Goal: Information Seeking & Learning: Learn about a topic

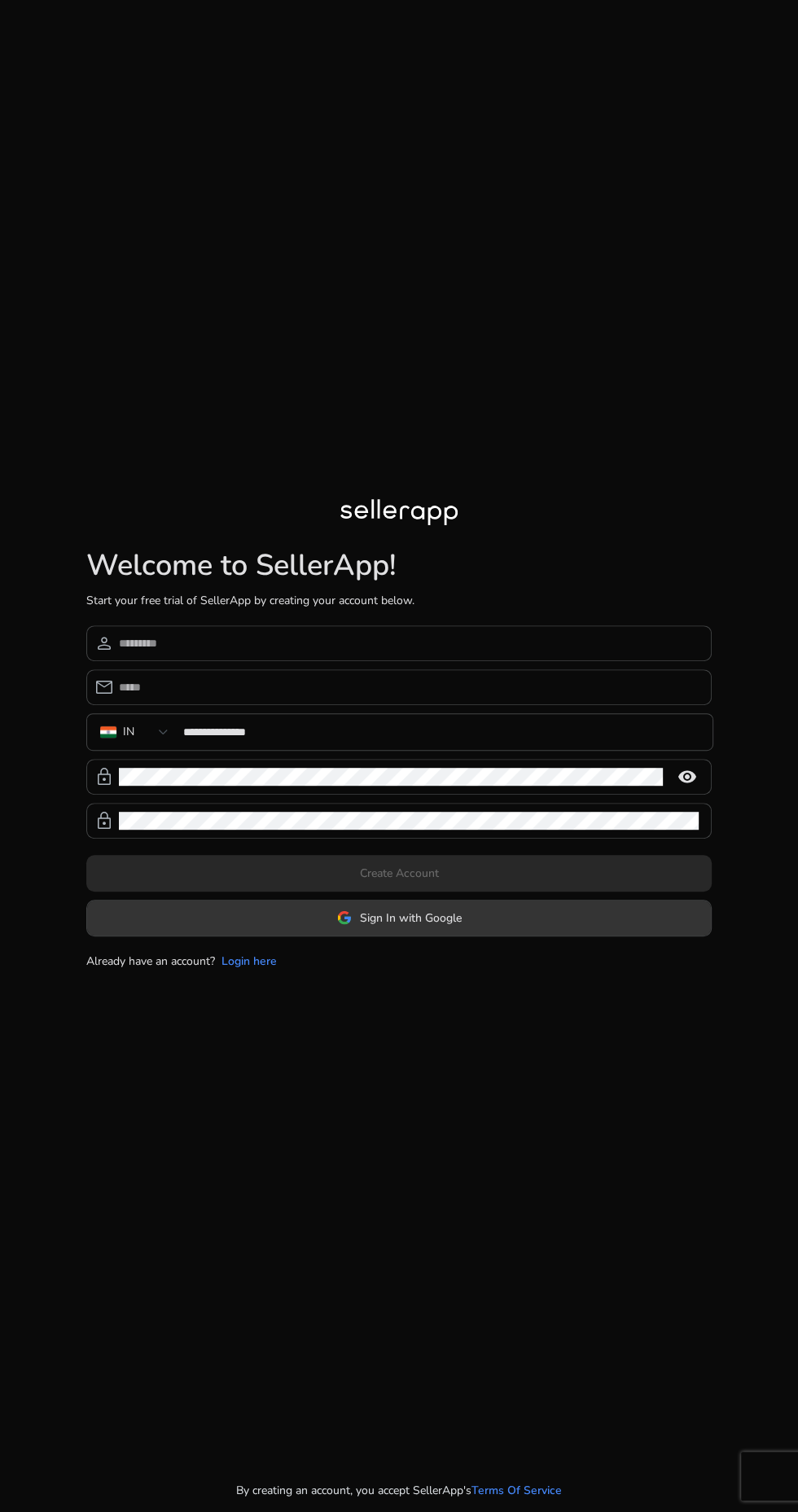
click at [475, 937] on span at bounding box center [399, 917] width 624 height 39
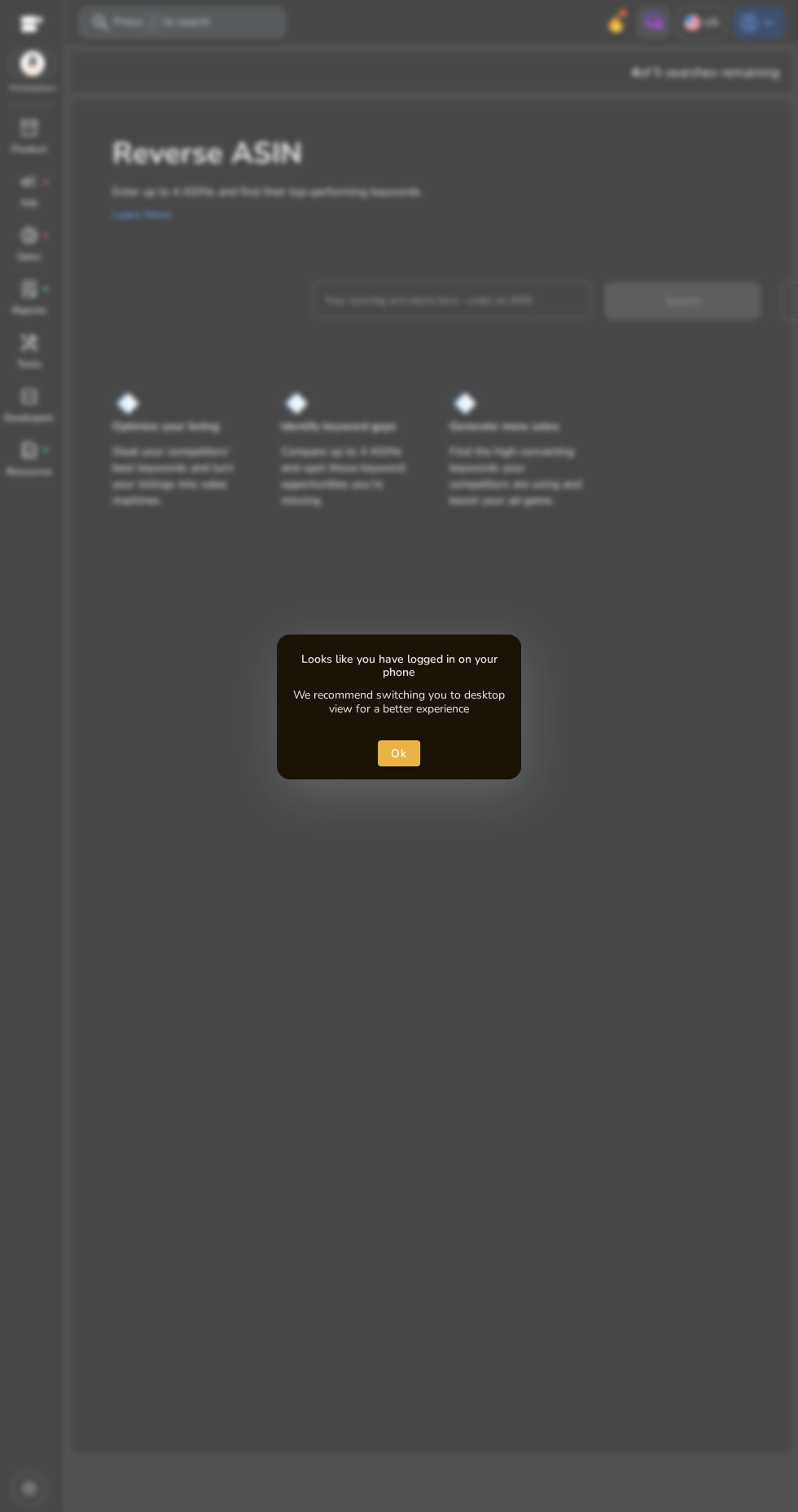
click at [393, 298] on div at bounding box center [399, 756] width 798 height 1512
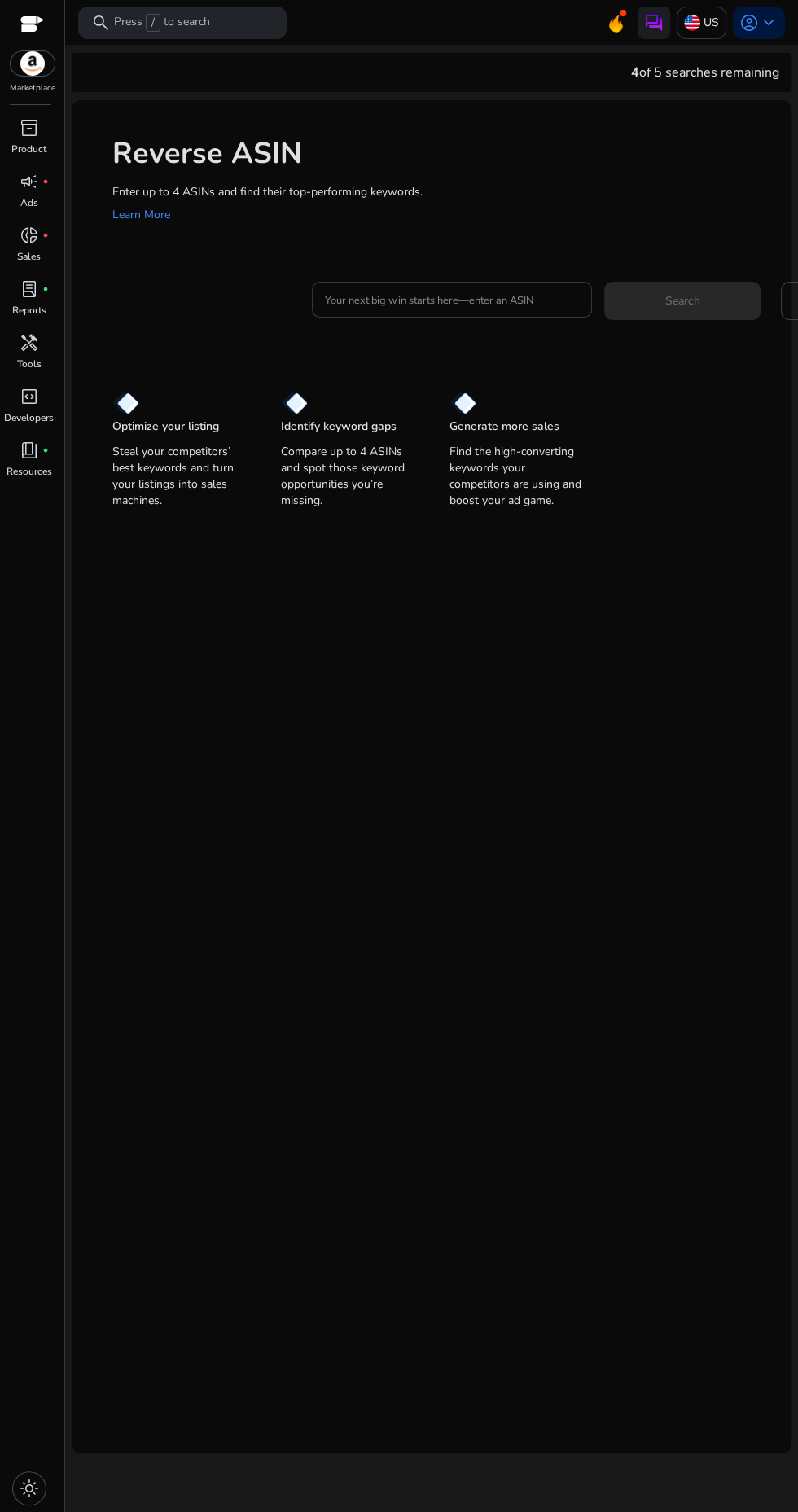
click at [360, 293] on input "Your next big win starts here—enter an ASIN" at bounding box center [452, 300] width 254 height 18
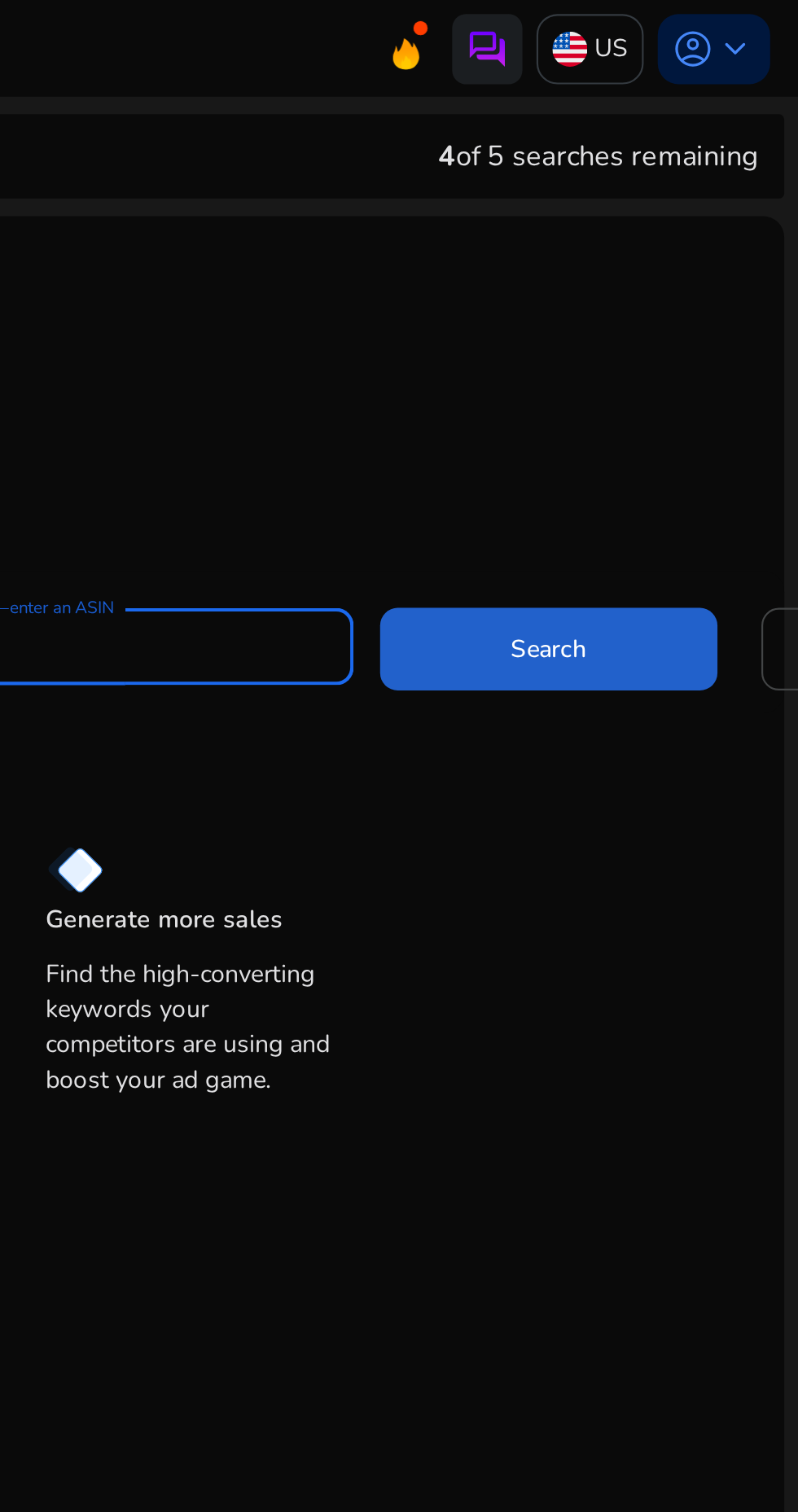
type input "**********"
click at [702, 291] on span at bounding box center [682, 300] width 156 height 39
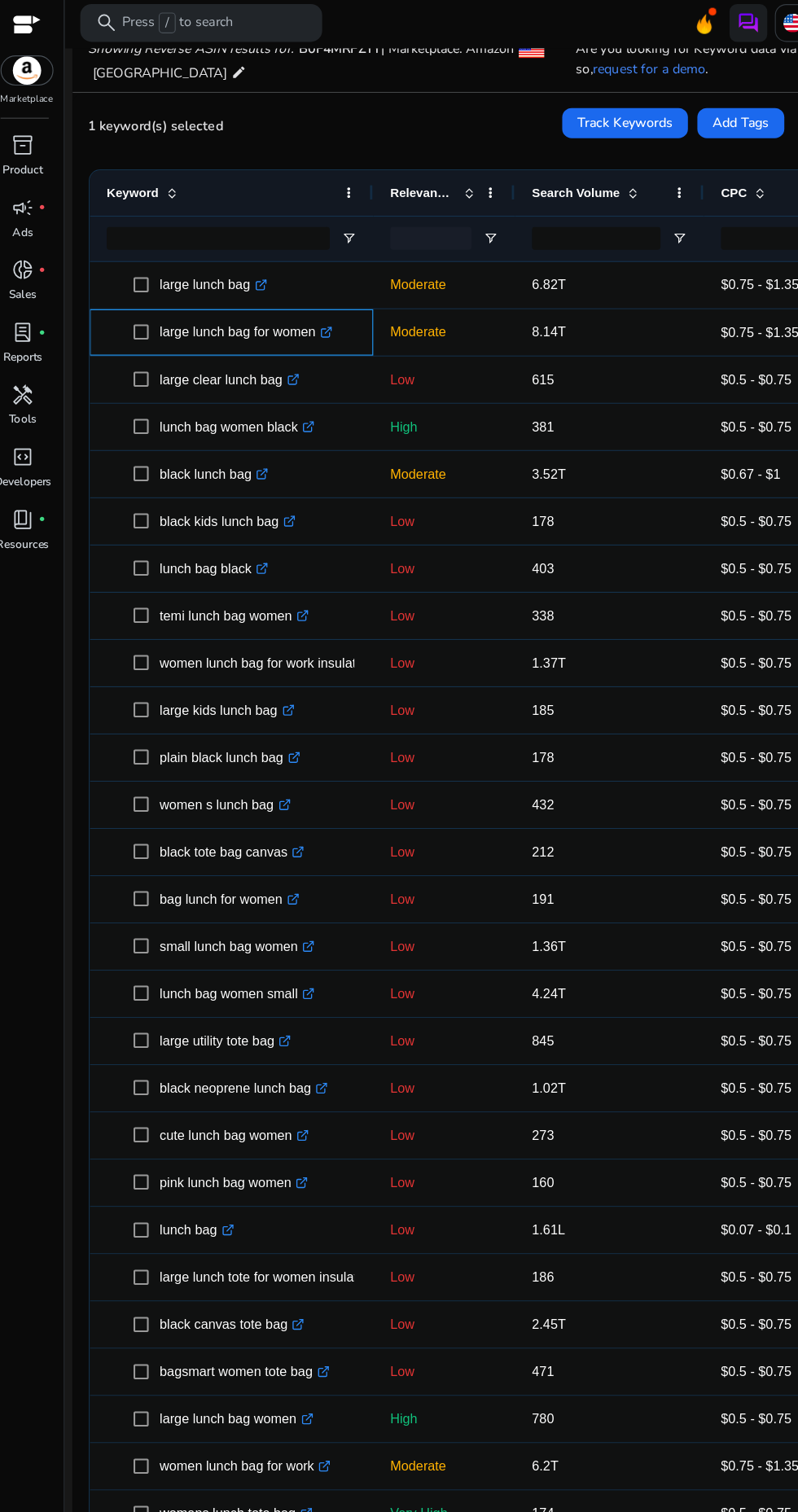
click at [140, 273] on span at bounding box center [135, 289] width 22 height 33
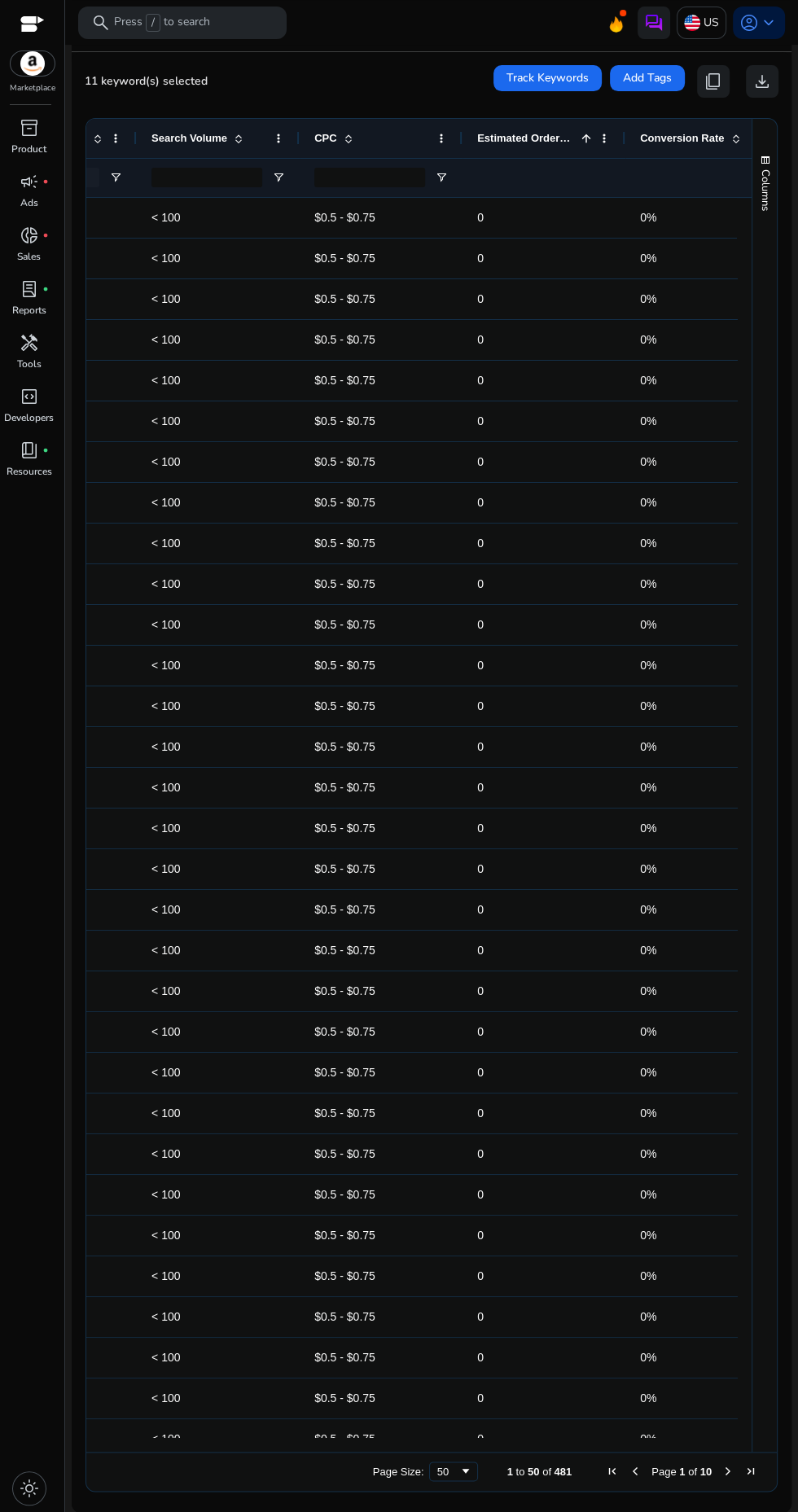
click at [566, 165] on div at bounding box center [543, 178] width 134 height 38
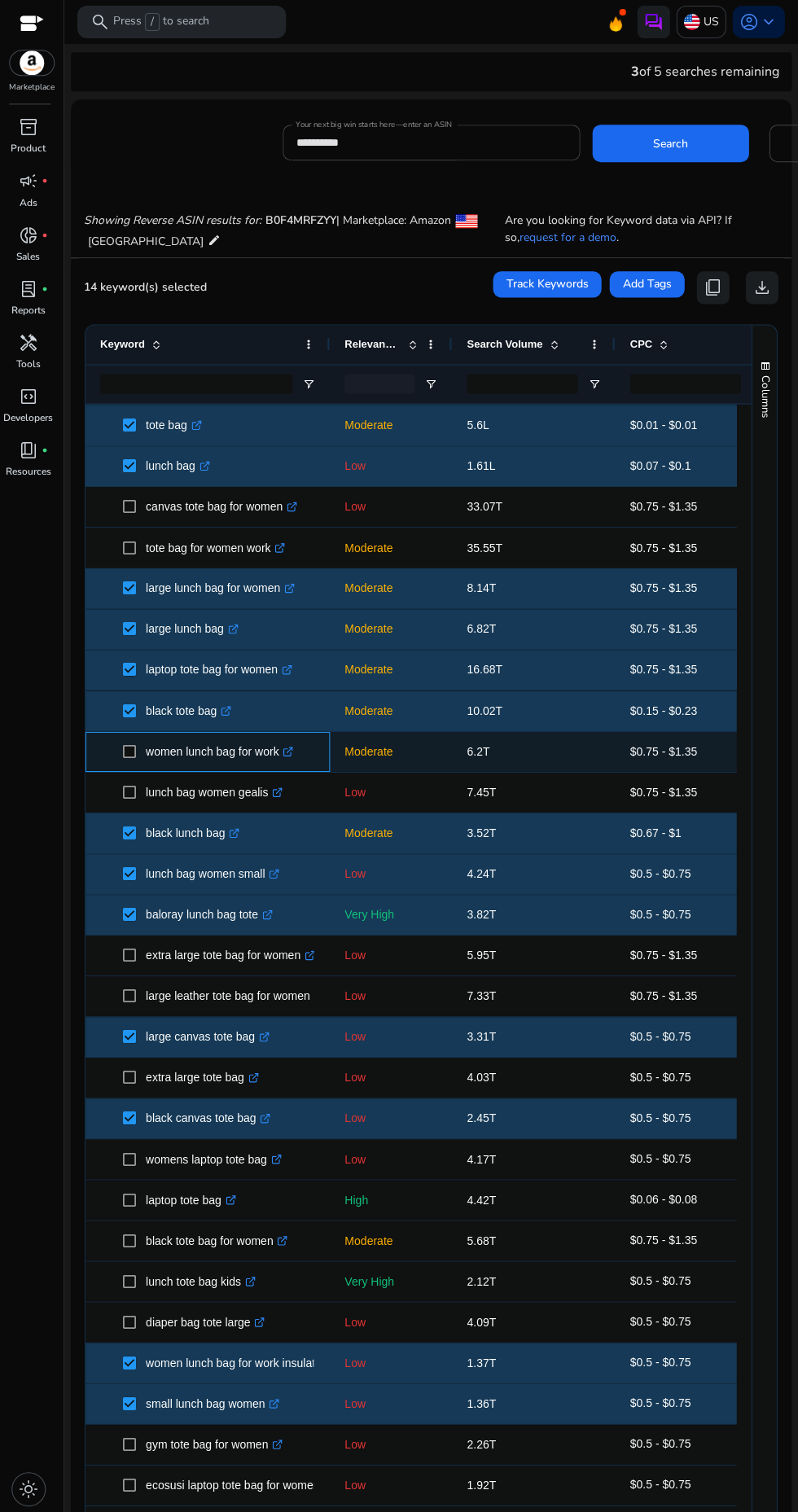
click at [103, 749] on span "women lunch bag for work .st0{fill:#2c8af8}" at bounding box center [208, 752] width 215 height 33
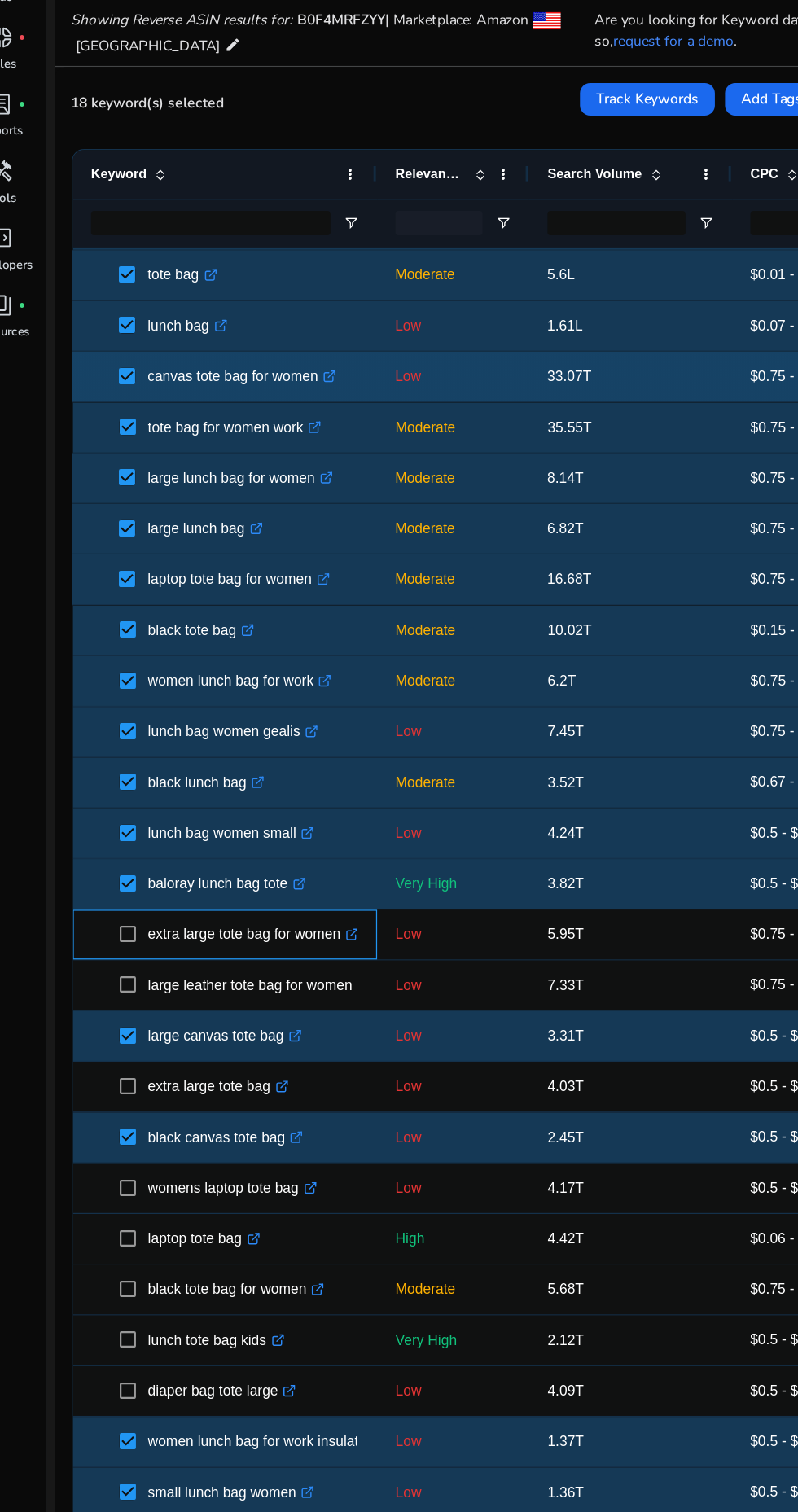
click at [137, 940] on span at bounding box center [135, 955] width 22 height 33
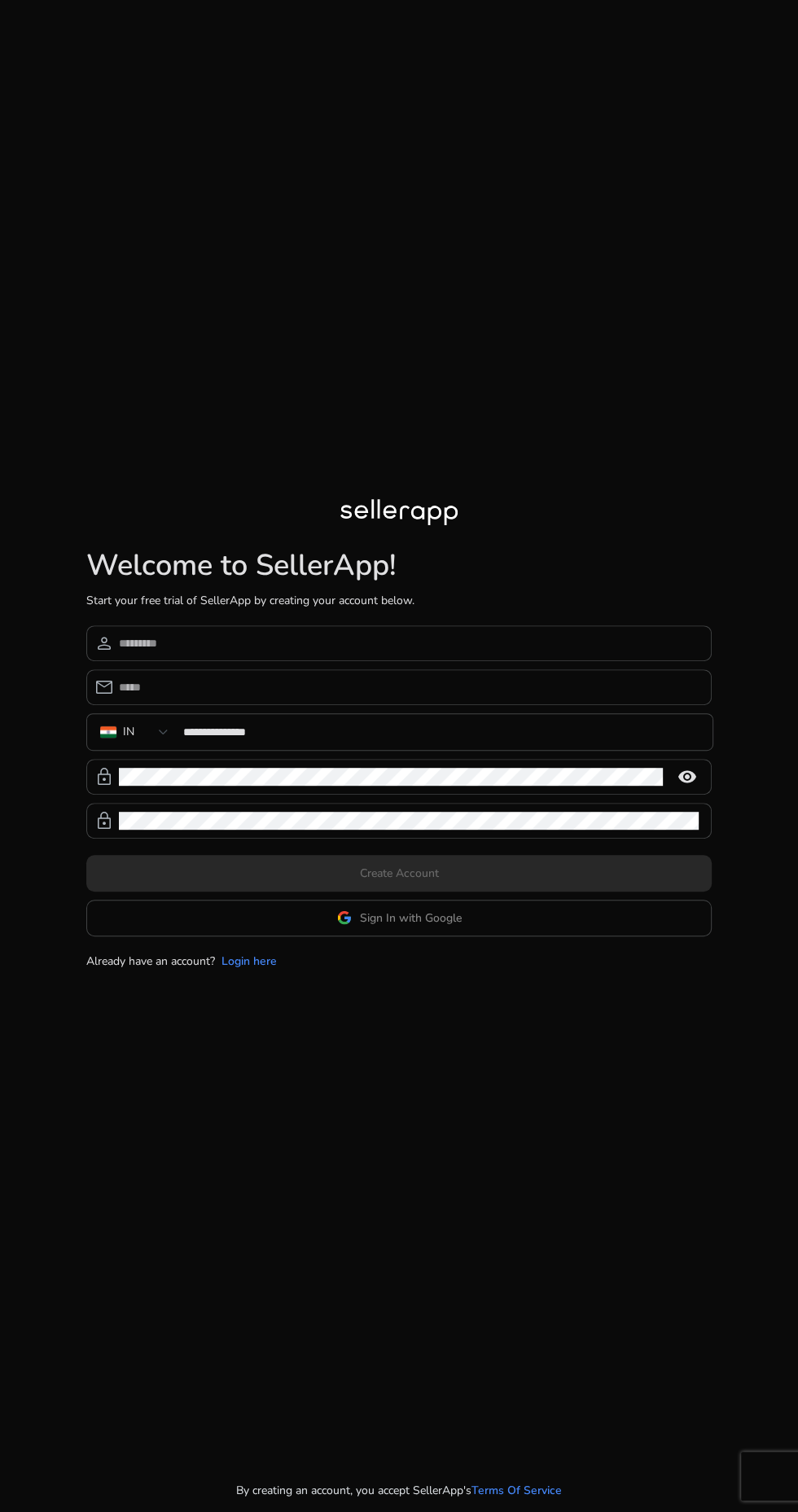
click at [449, 936] on app-google-signin "Sign In with Google" at bounding box center [399, 918] width 625 height 37
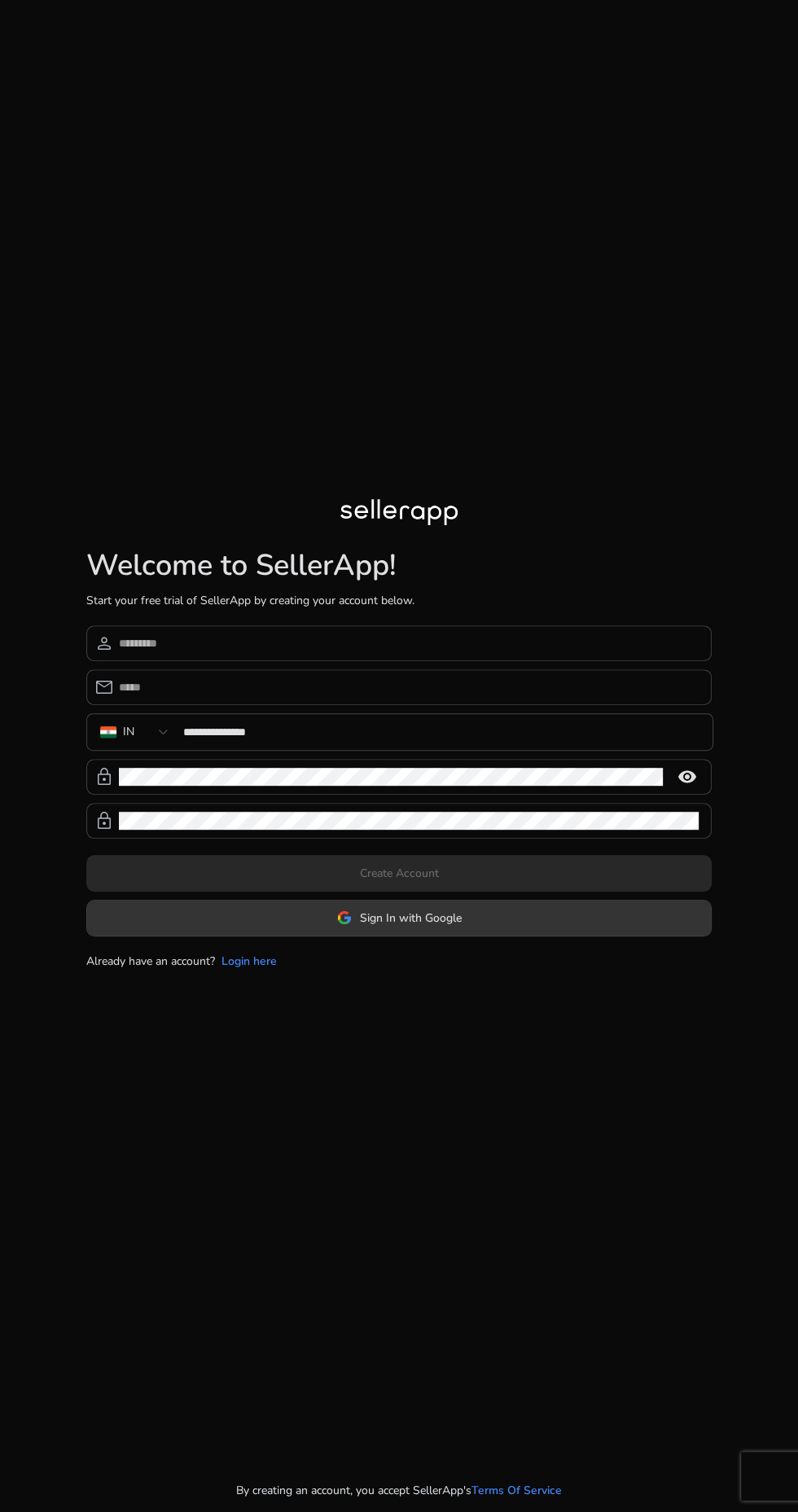
click at [370, 926] on span "Sign In with Google" at bounding box center [410, 918] width 102 height 17
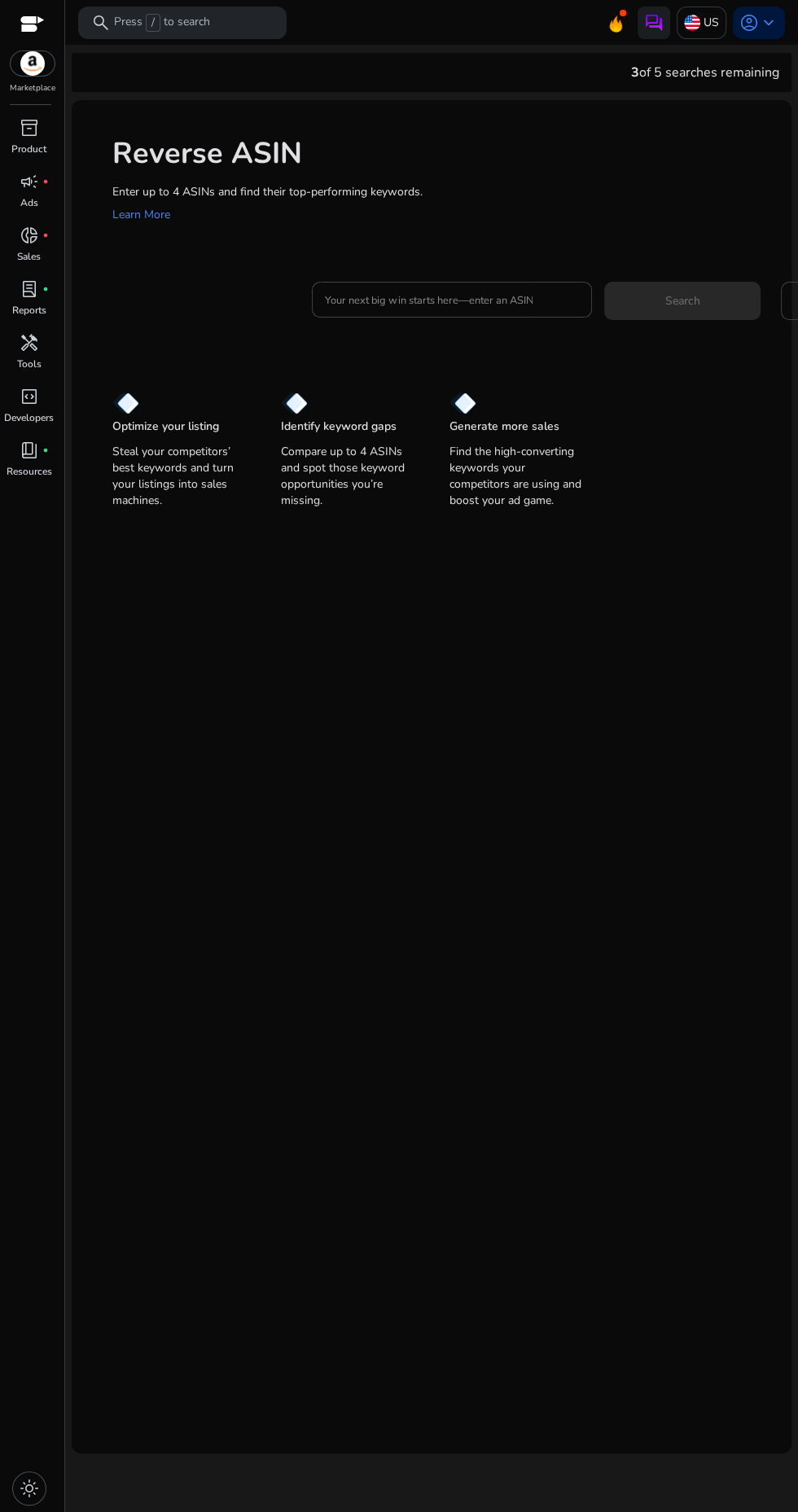
click at [529, 352] on div "Reverse ASIN Enter up to 4 ASINs and find their top-performing keywords. Learn …" at bounding box center [431, 307] width 719 height 414
click at [507, 317] on div at bounding box center [452, 299] width 254 height 36
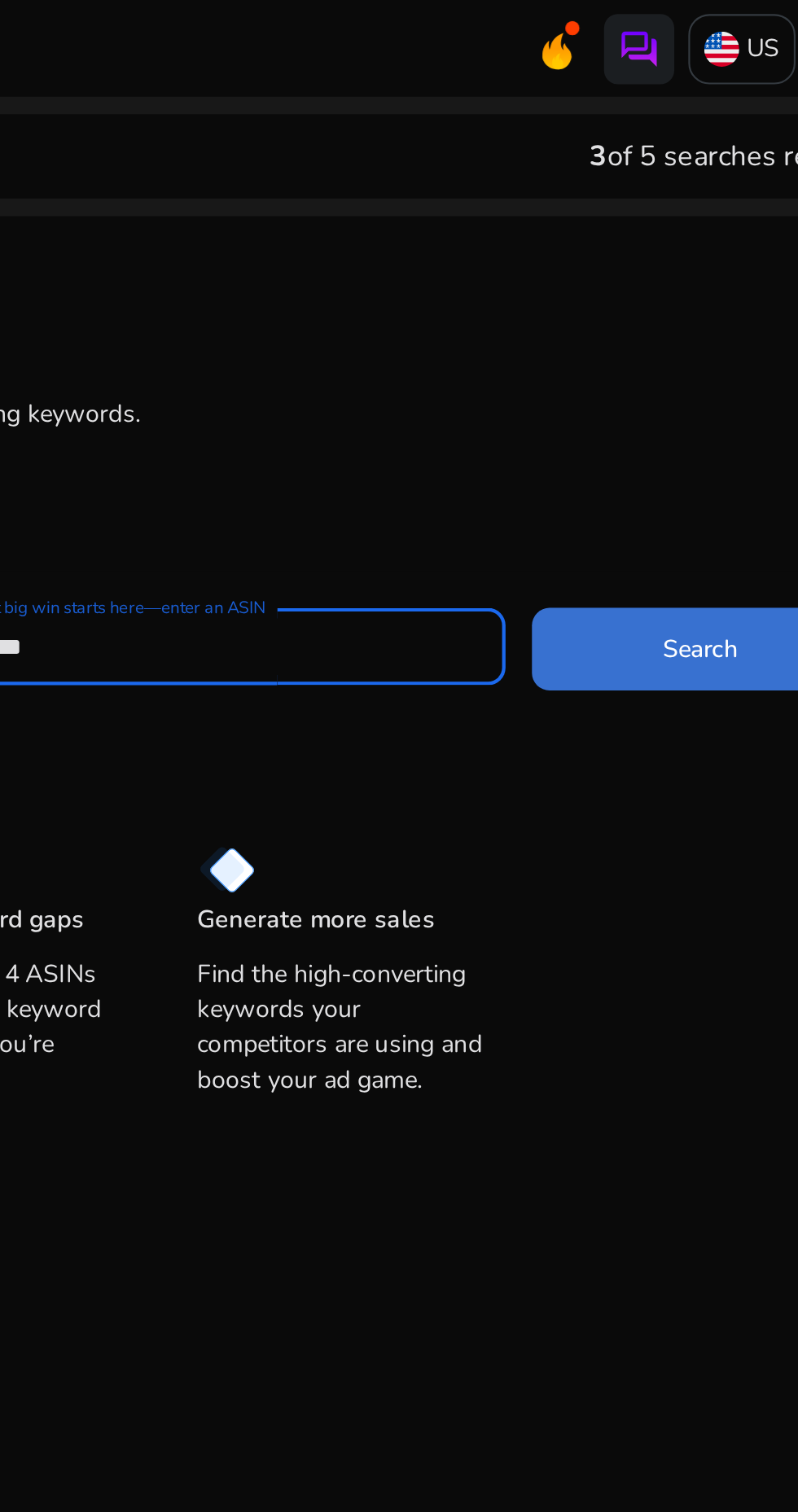
type input "**********"
click at [666, 308] on span "Search" at bounding box center [682, 301] width 35 height 17
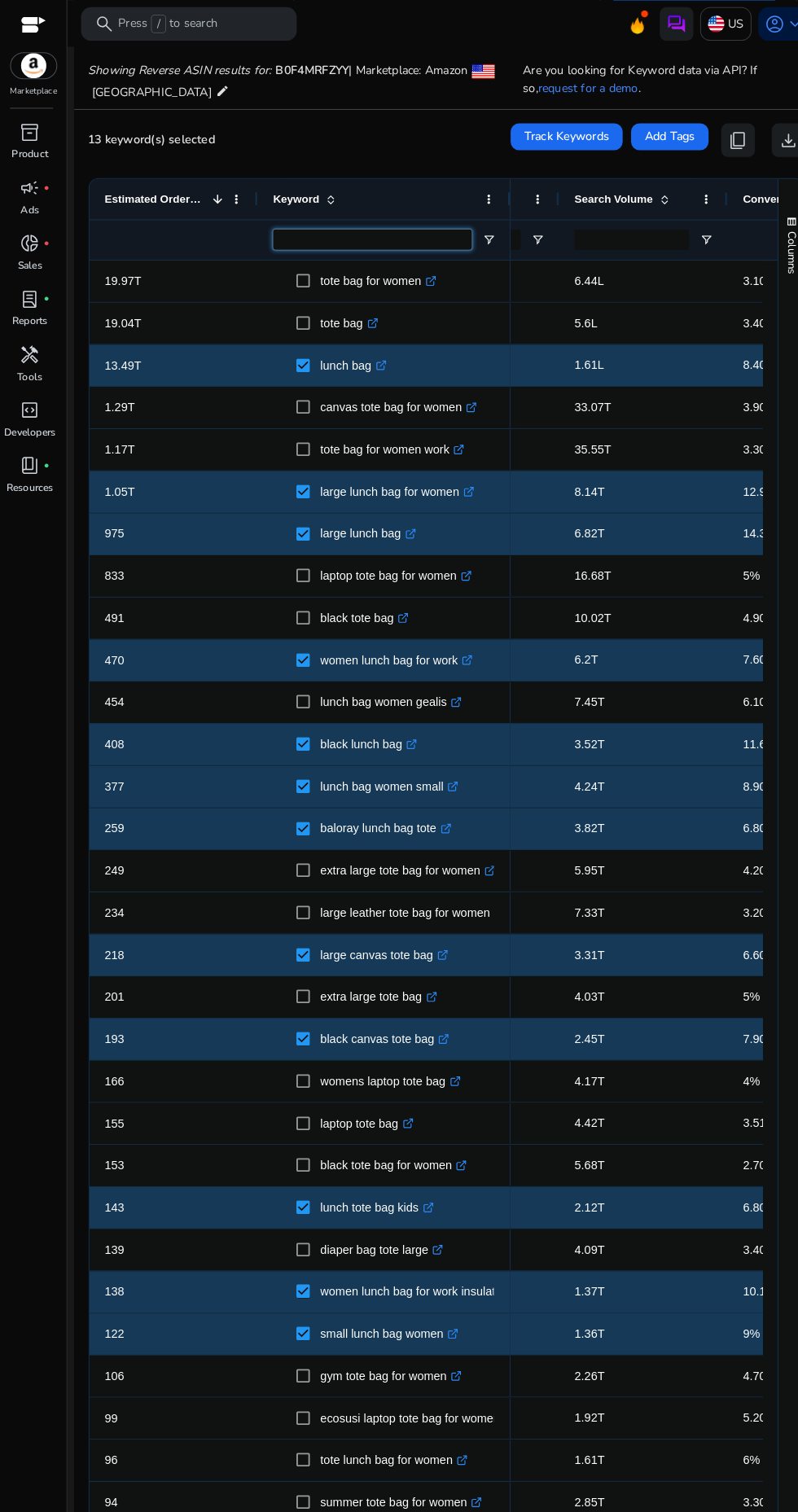
click at [314, 238] on input "Keyword Filter Input" at bounding box center [360, 232] width 192 height 20
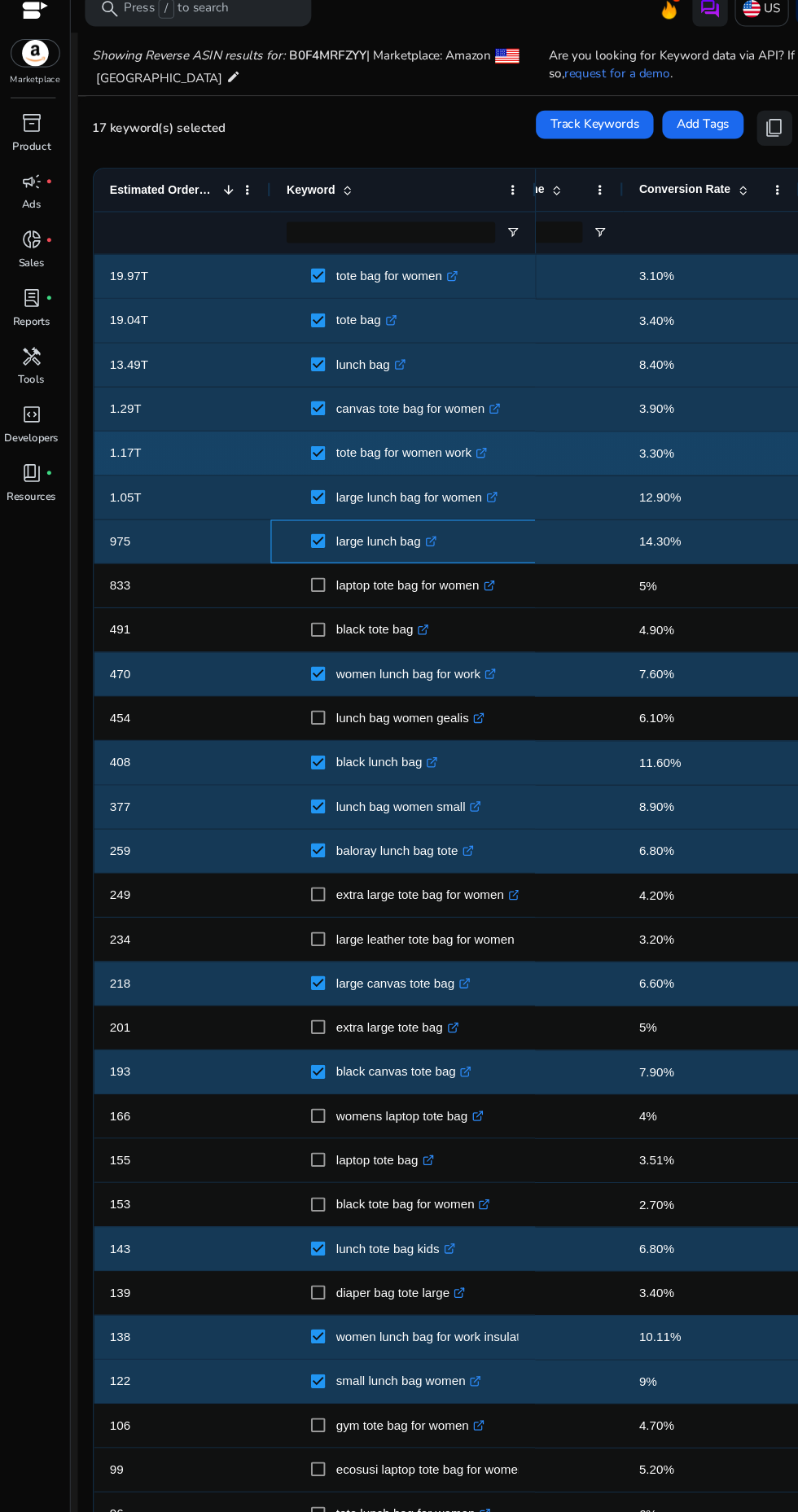
click at [316, 530] on div "large lunch bag .st0{fill:#2c8af8}" at bounding box center [371, 513] width 215 height 38
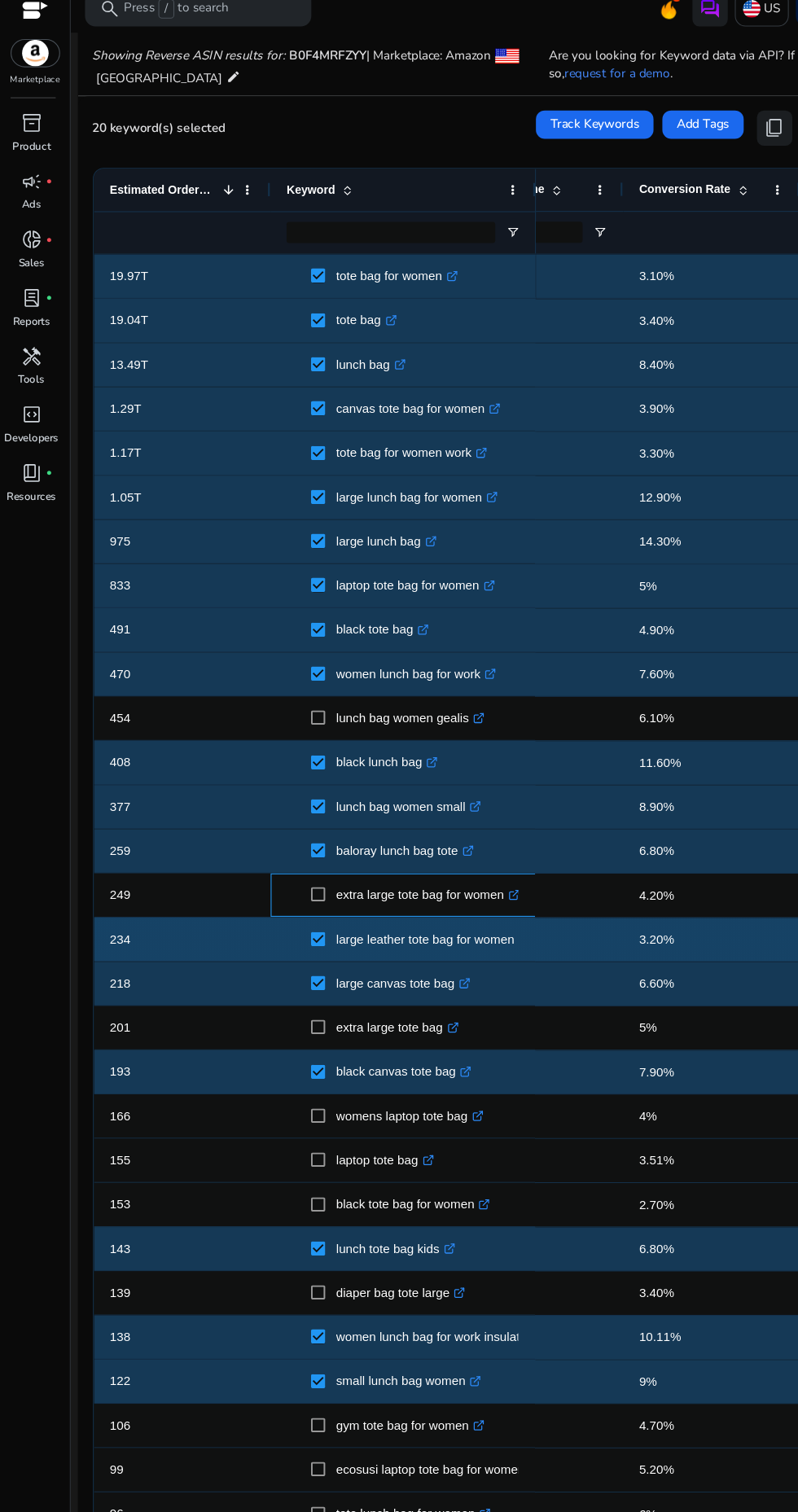
click at [322, 843] on p "extra large tote bag for women .st0{fill:#2c8af8}" at bounding box center [394, 839] width 169 height 33
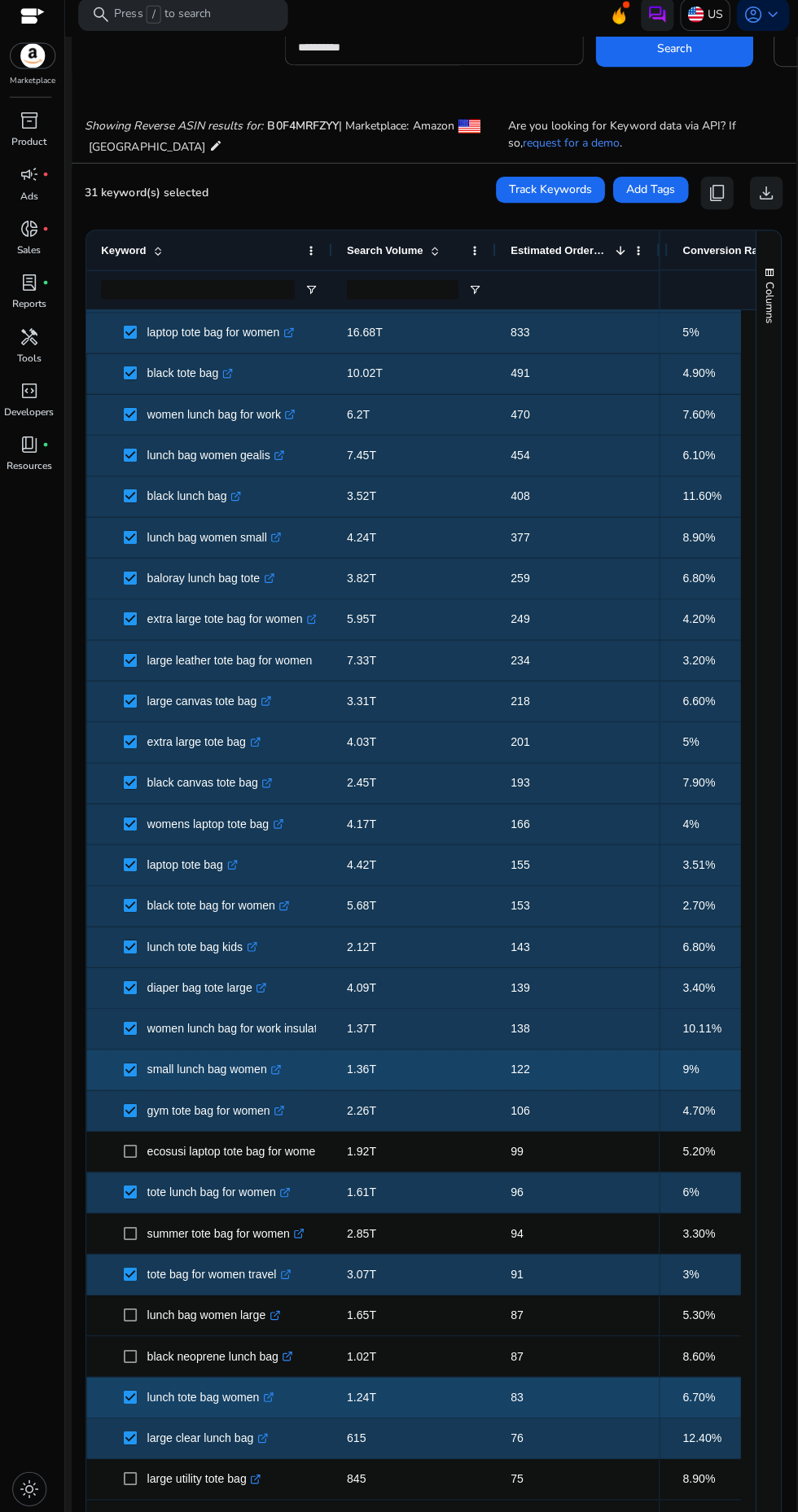
click at [481, 60] on input "**********" at bounding box center [432, 56] width 271 height 18
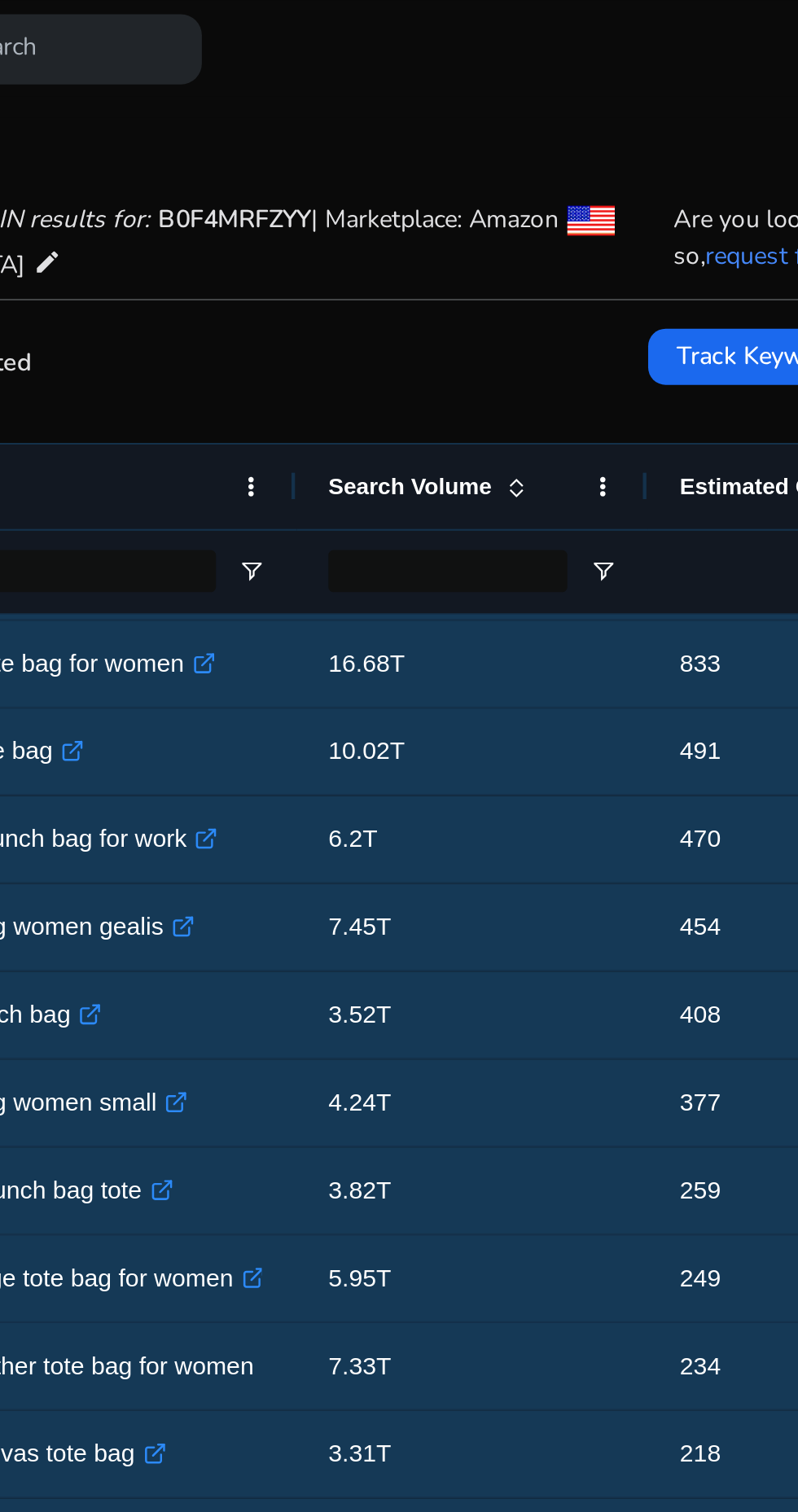
click at [358, 134] on div "Showing Reverse ASIN results for: B0F4MRFZYY | Marketplace: Amazon [GEOGRAPHIC_…" at bounding box center [431, 96] width 719 height 84
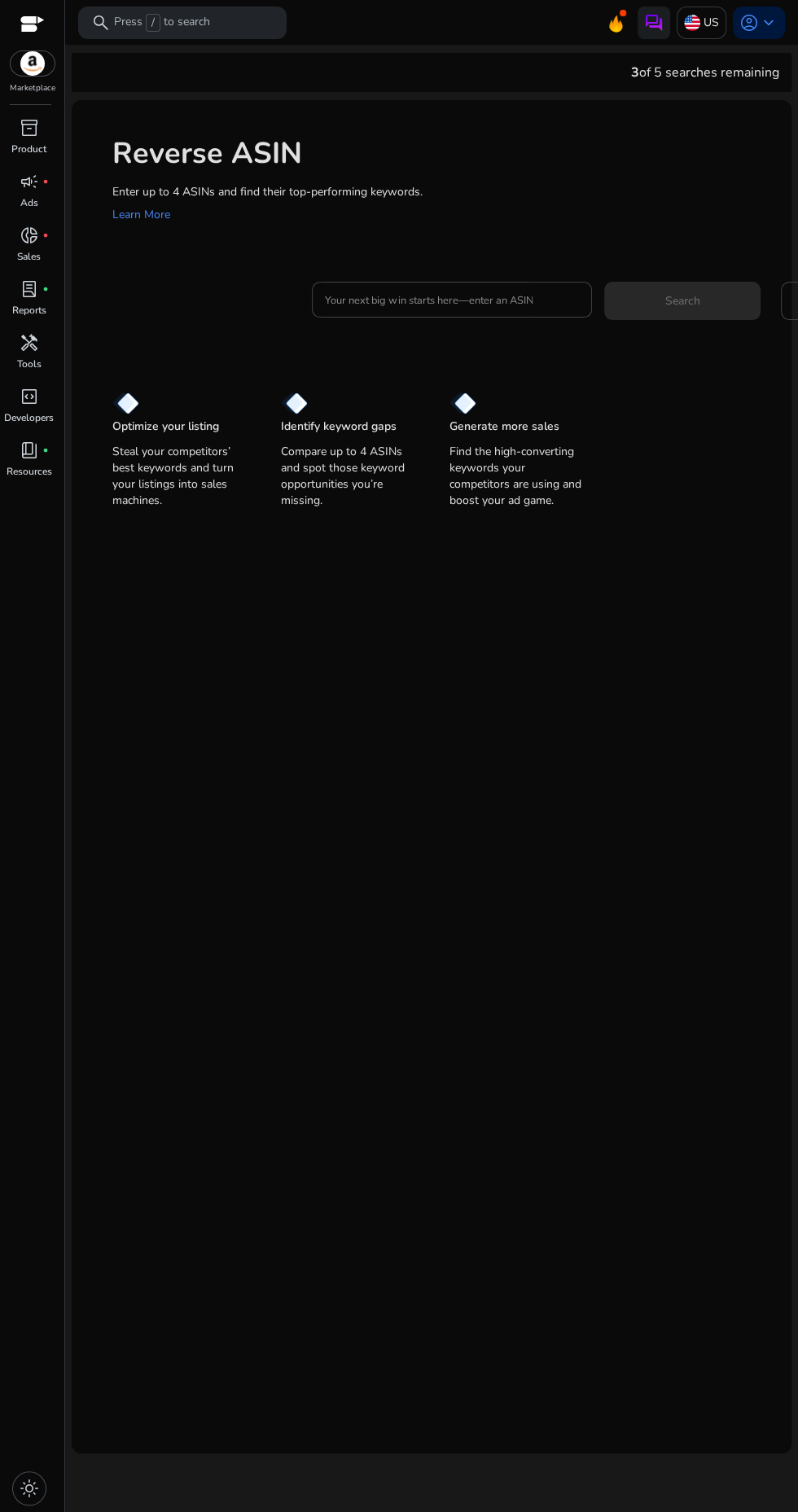
click at [372, 246] on div "Reverse ASIN Enter up to 4 ASINs and find their top-performing keywords. Learn …" at bounding box center [431, 179] width 719 height 156
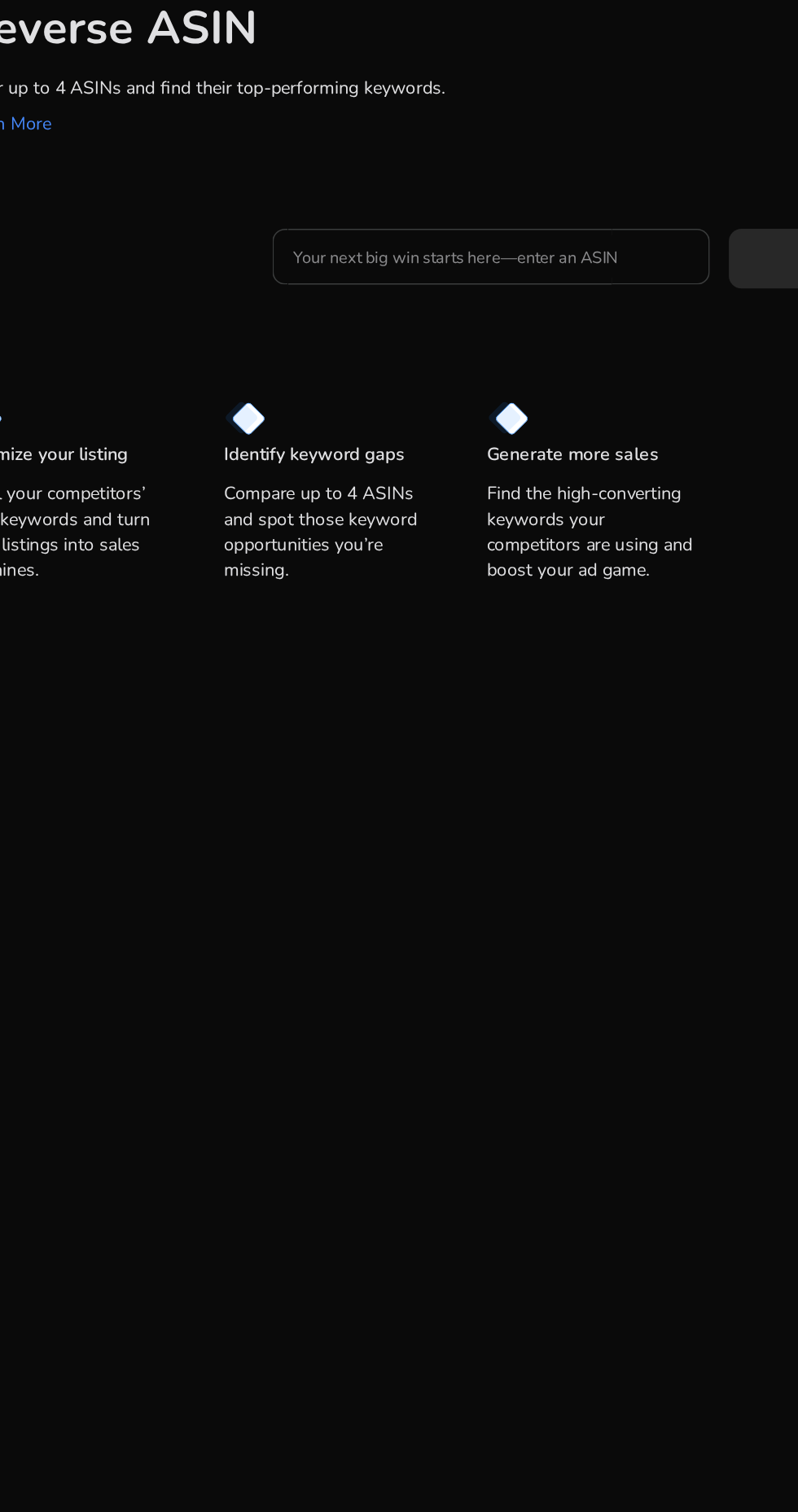
click at [390, 291] on input "Your next big win starts here—enter an ASIN" at bounding box center [452, 300] width 254 height 18
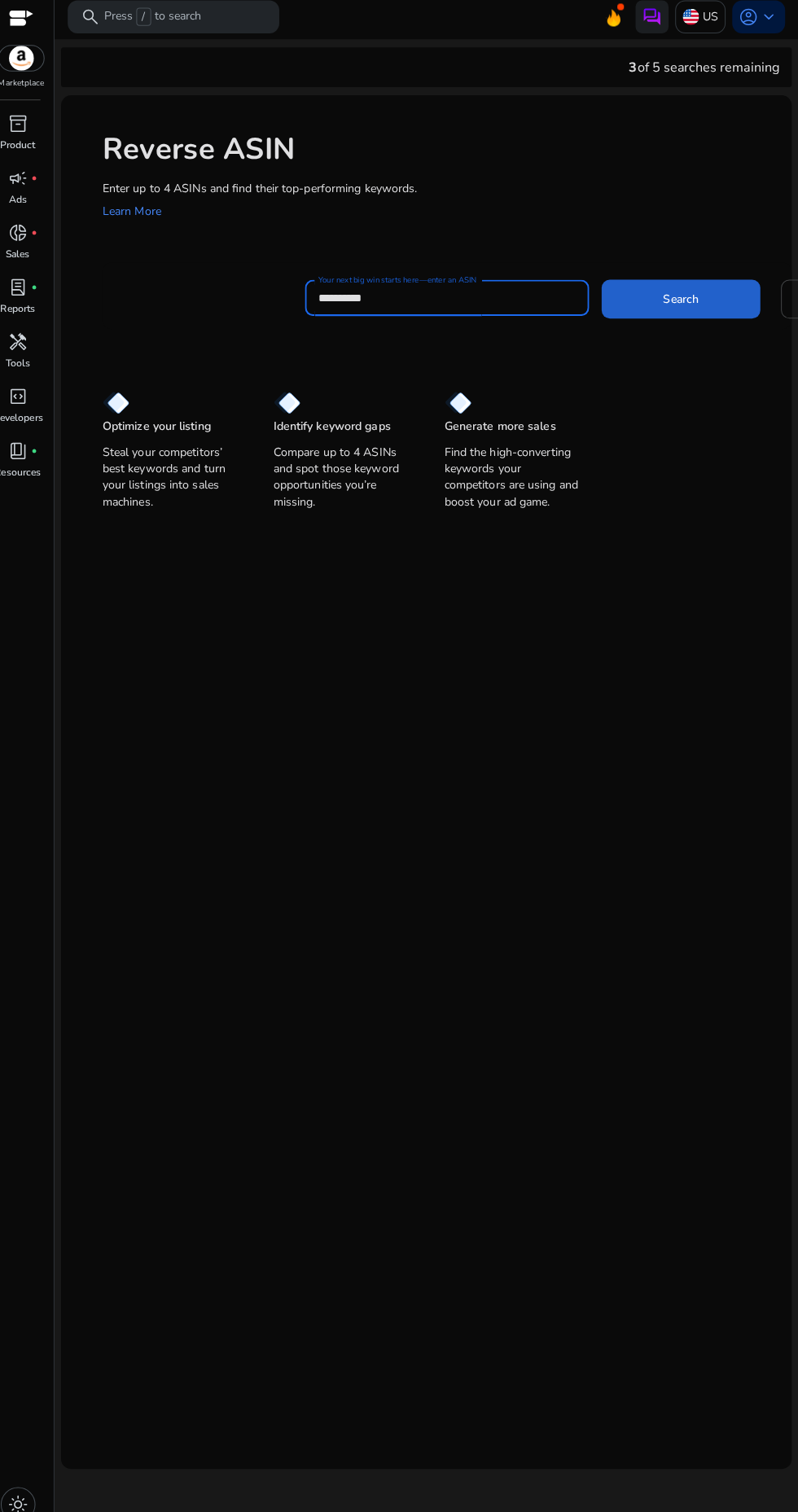
type input "**********"
click at [701, 305] on span at bounding box center [682, 300] width 156 height 39
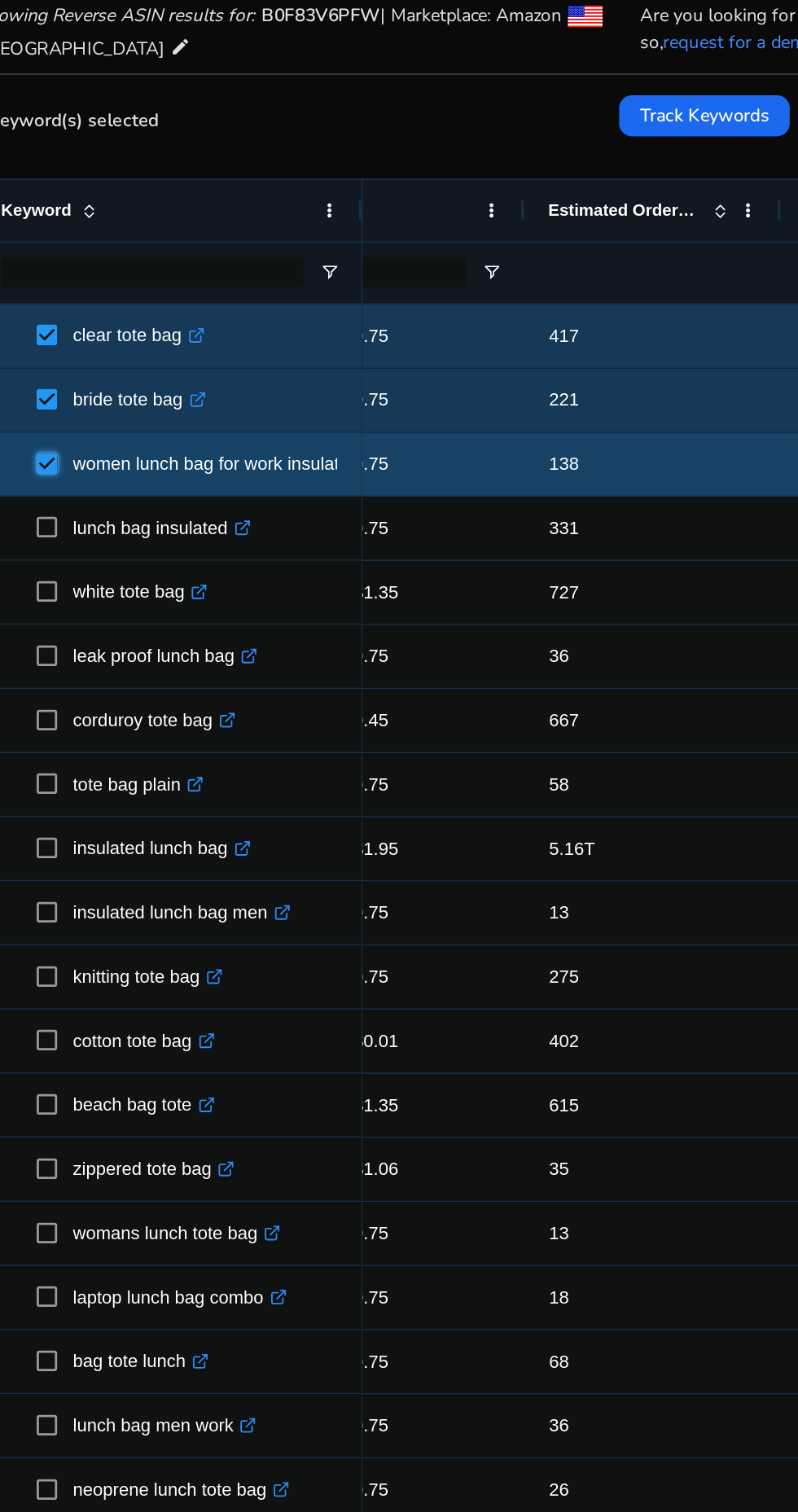
scroll to position [0, 184]
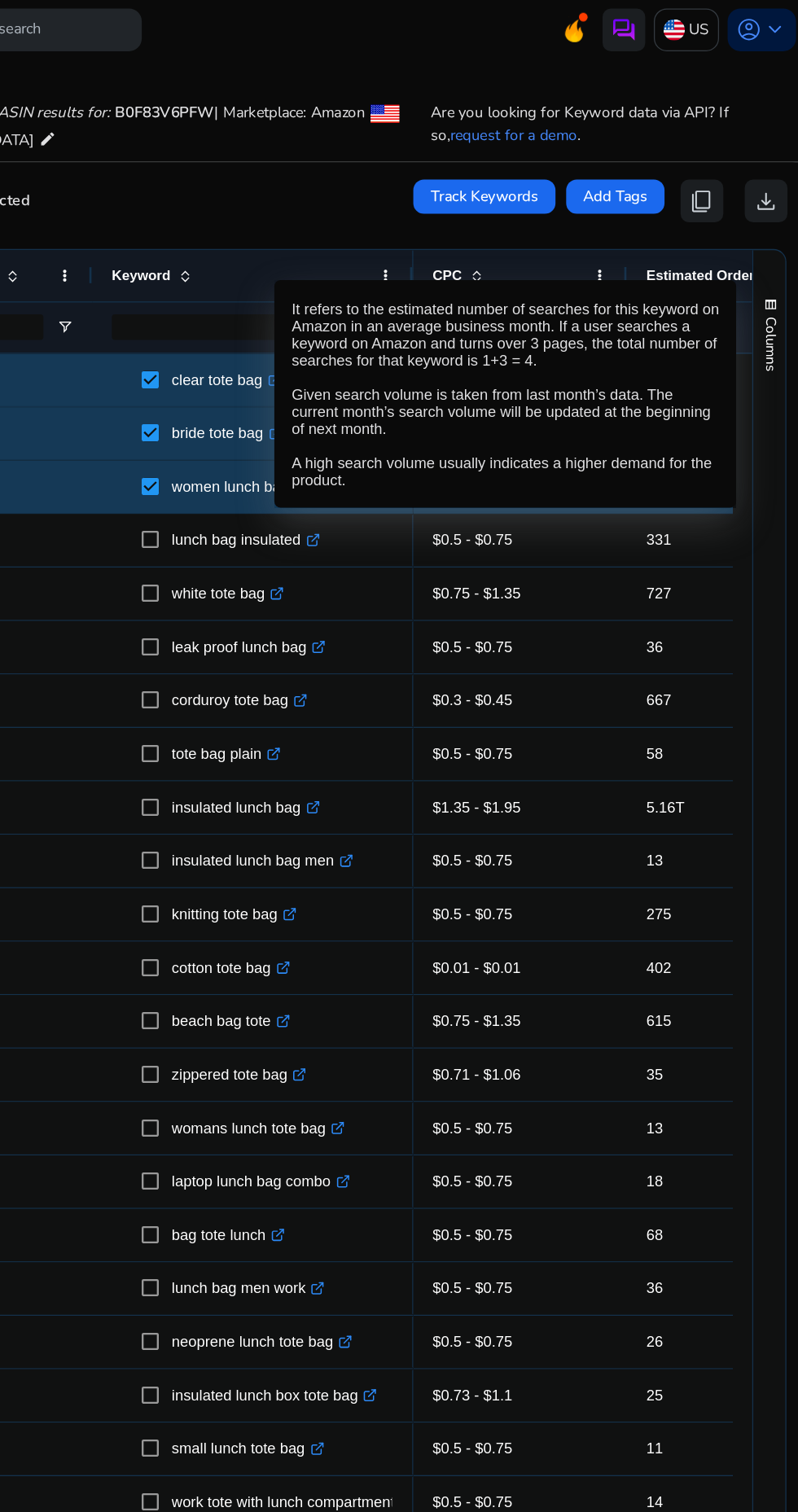
click at [380, 145] on div "3 keyword(s) selected Track Keywords Add Tags content_copy download" at bounding box center [431, 153] width 693 height 32
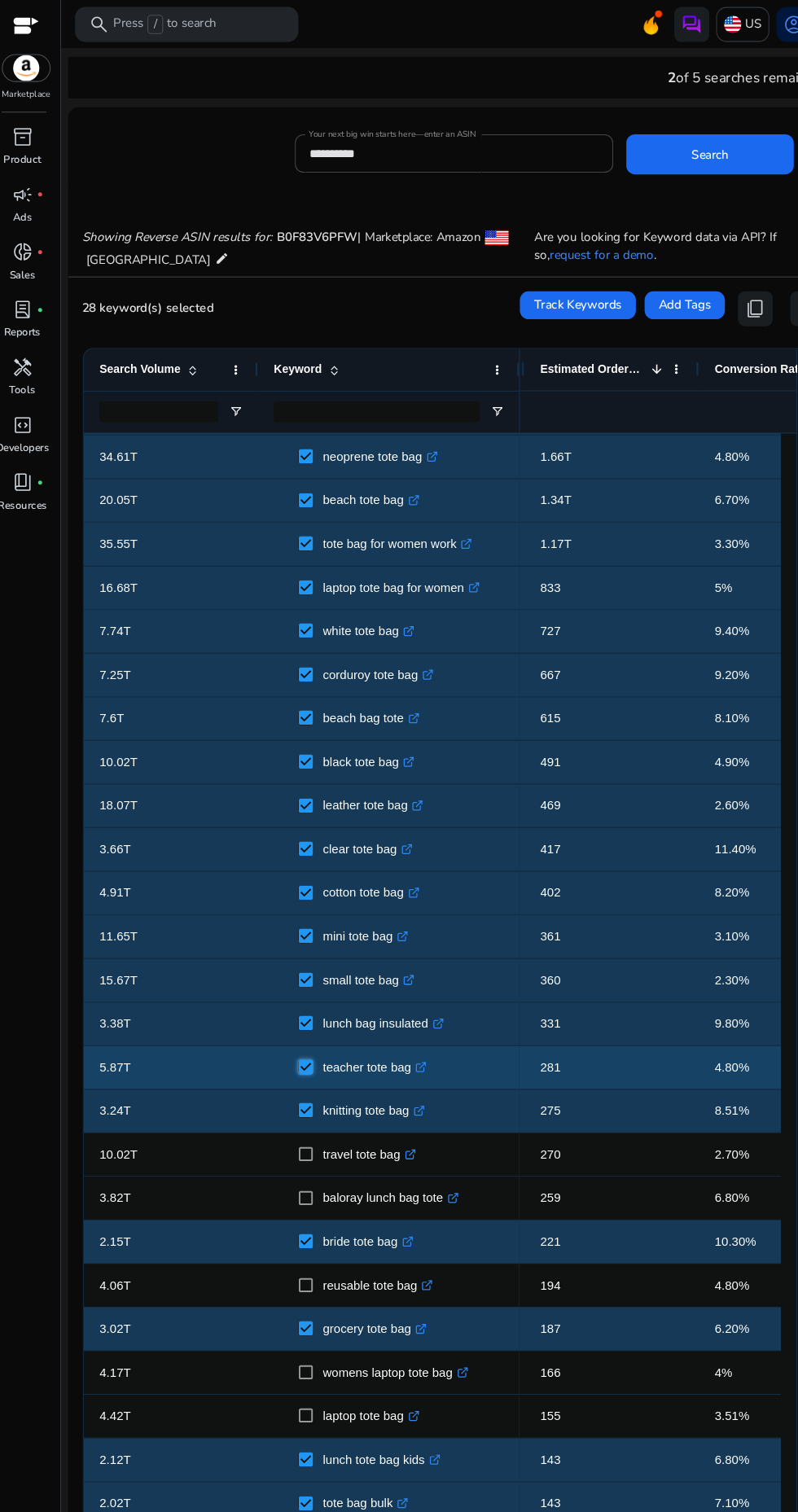
scroll to position [202, 0]
click at [266, 1033] on span "knitting tote bag .st0{fill:#2c8af8}" at bounding box center [371, 1037] width 215 height 33
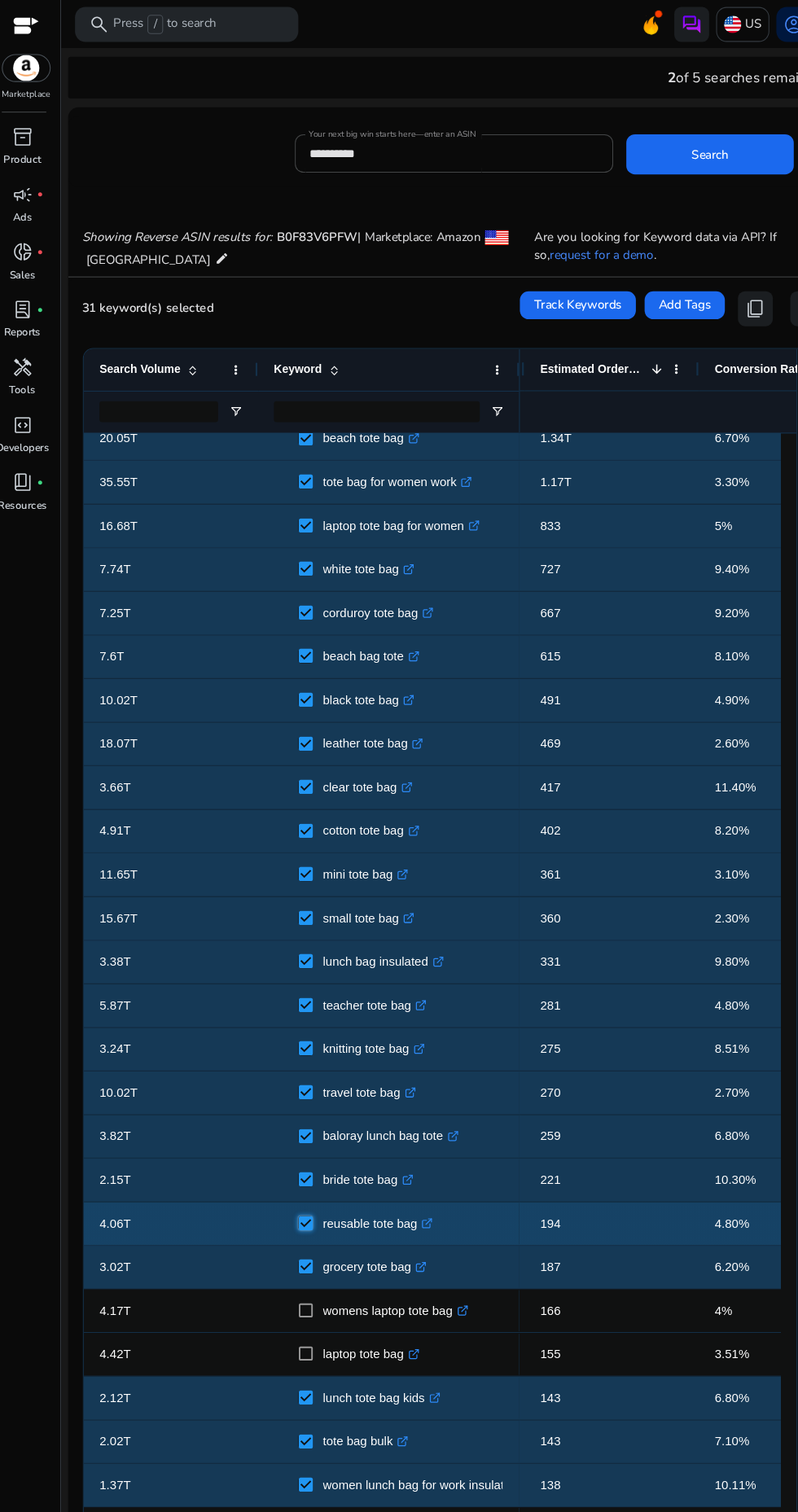
scroll to position [260, 0]
